Goal: Entertainment & Leisure: Consume media (video, audio)

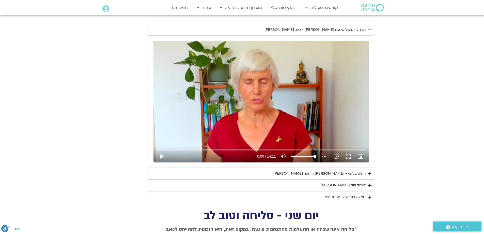
scroll to position [1068, 0]
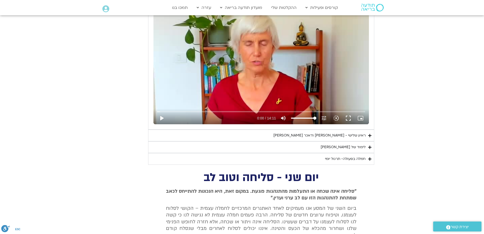
click at [319, 135] on div "ראיון שלישי - [PERSON_NAME] ודאכר [PERSON_NAME]" at bounding box center [320, 135] width 92 height 6
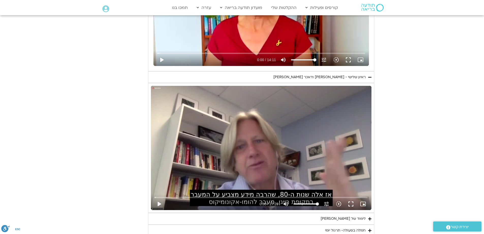
scroll to position [1170, 0]
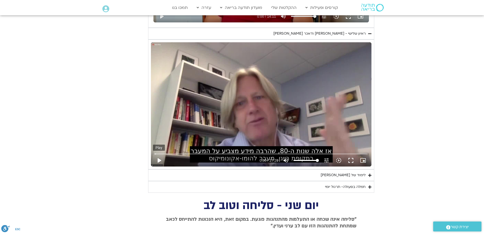
click at [159, 160] on button "play_arrow" at bounding box center [159, 160] width 12 height 12
click at [337, 161] on icon "slow_motion_video" at bounding box center [339, 160] width 6 height 6
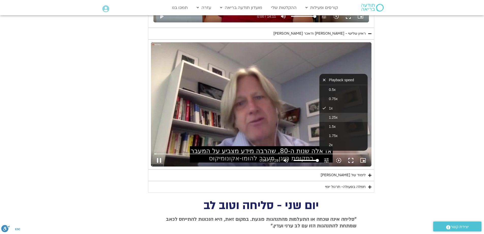
click at [338, 119] on button "1.25x" at bounding box center [344, 117] width 48 height 9
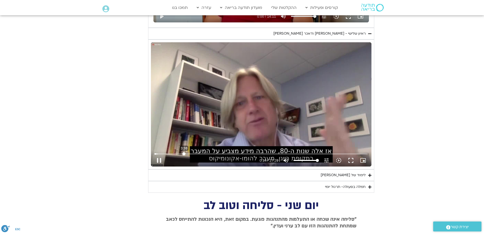
click at [184, 152] on input "Seek" at bounding box center [261, 153] width 213 height 3
click at [195, 153] on input "Seek" at bounding box center [261, 153] width 213 height 3
click at [338, 161] on icon "slow_motion_video" at bounding box center [339, 160] width 6 height 6
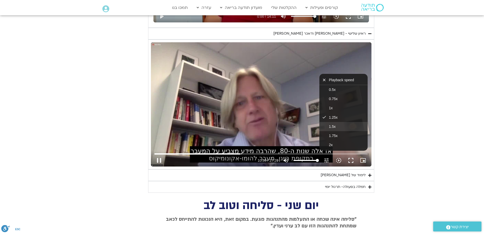
click at [345, 128] on button "1.5x" at bounding box center [344, 126] width 48 height 9
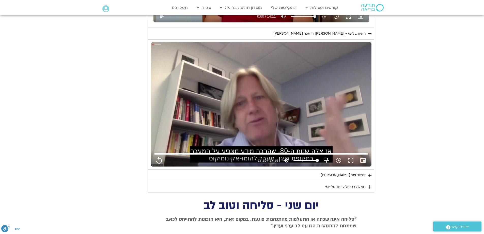
click at [361, 176] on div "לימוד של [PERSON_NAME]" at bounding box center [343, 175] width 45 height 6
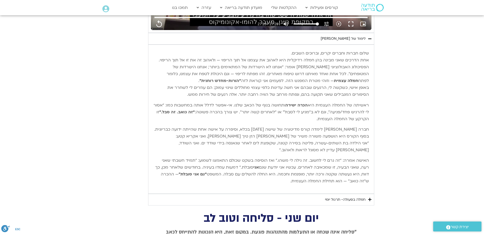
scroll to position [1297, 0]
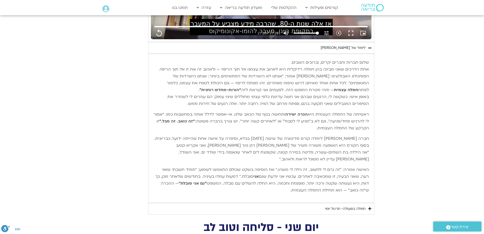
click at [332, 210] on div "חמלה בפעולה- תרגול יומי" at bounding box center [345, 208] width 41 height 6
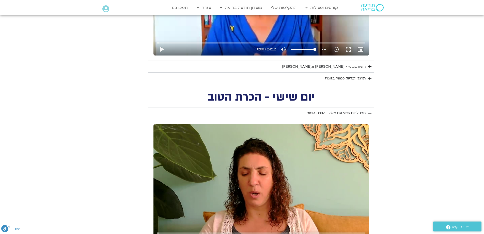
scroll to position [178, 0]
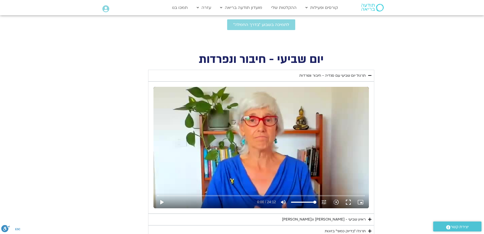
type input "1640.5"
